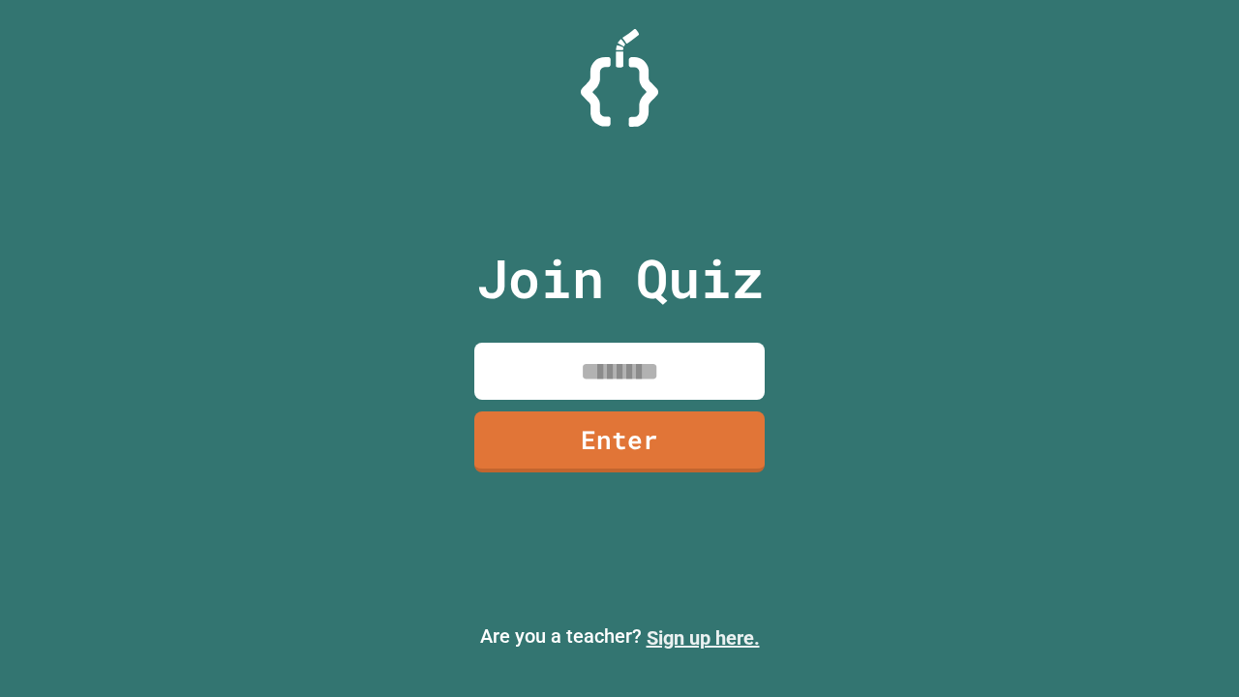
click at [703, 638] on link "Sign up here." at bounding box center [703, 637] width 113 height 23
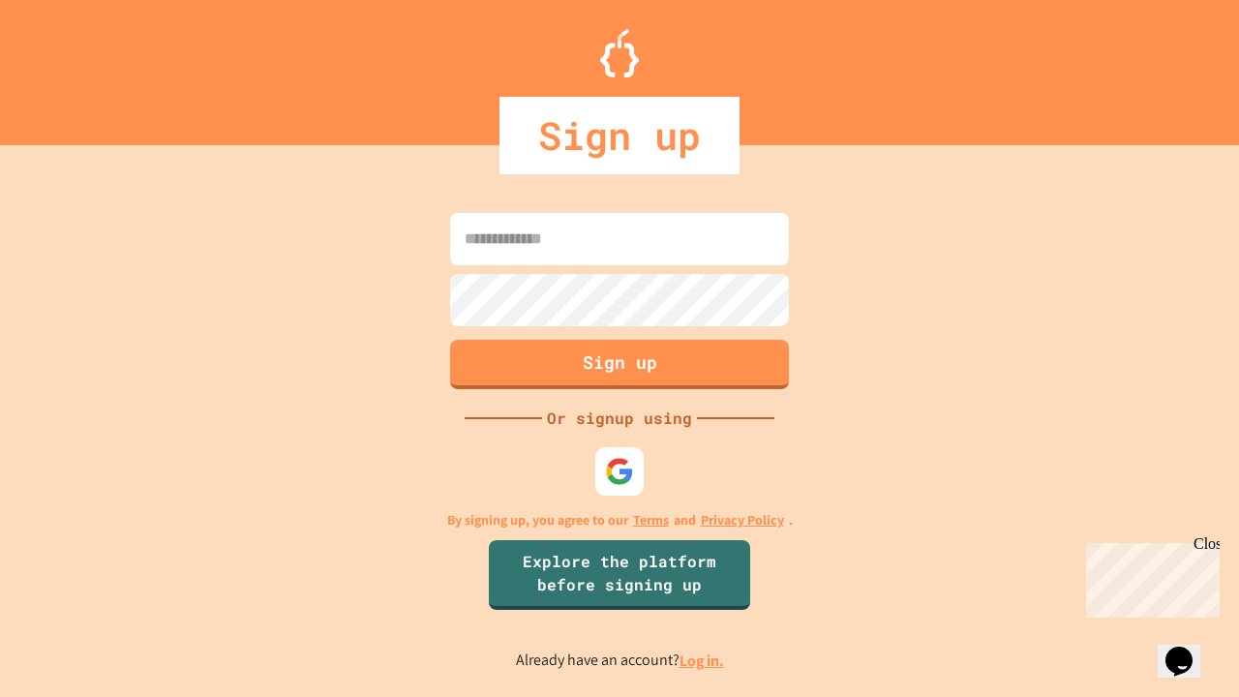
click at [703, 660] on link "Log in." at bounding box center [702, 661] width 45 height 20
